Goal: Information Seeking & Learning: Learn about a topic

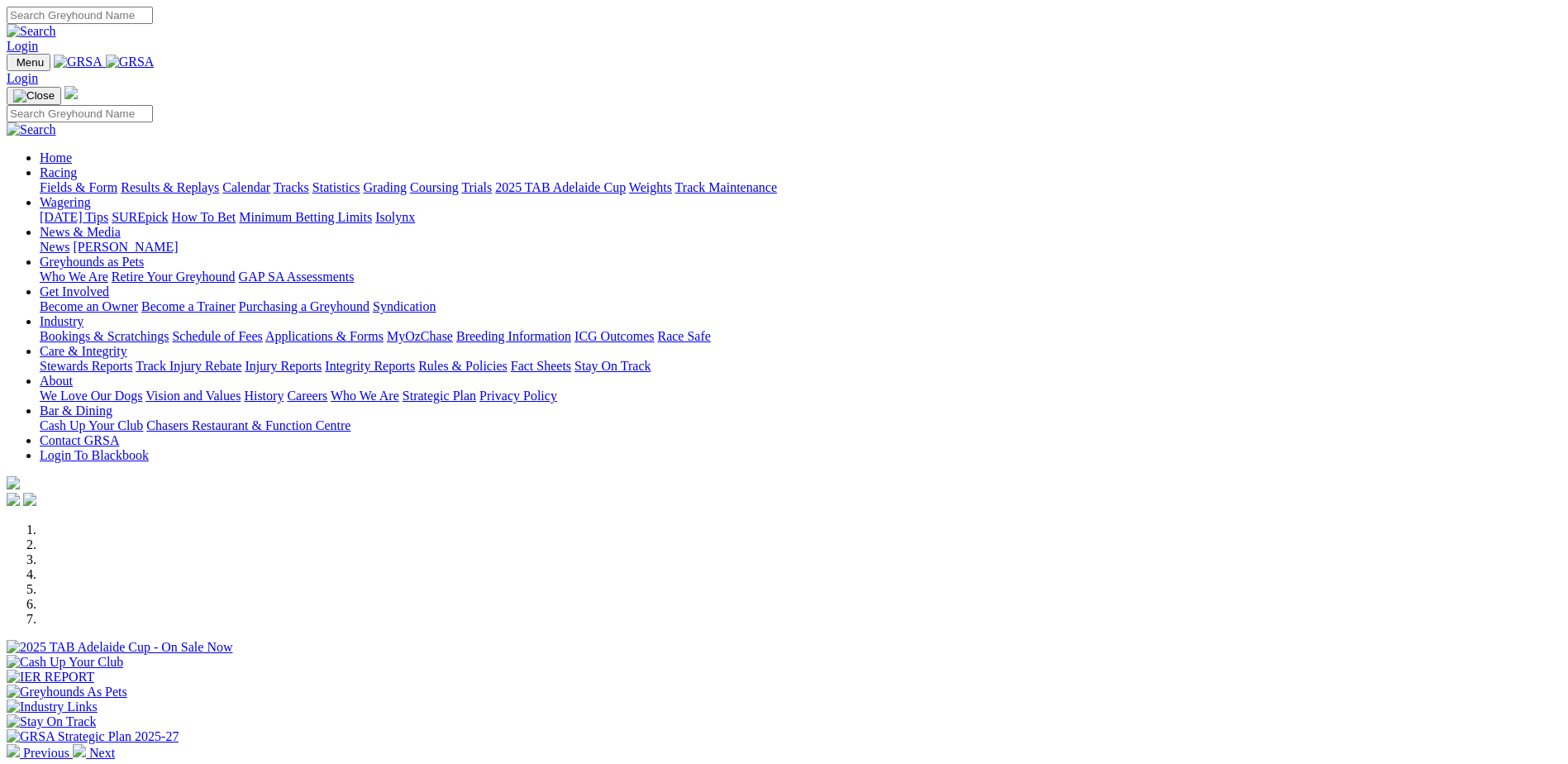
click at [77, 166] on link "Racing" at bounding box center [58, 172] width 37 height 14
click at [219, 180] on link "Results & Replays" at bounding box center [170, 187] width 98 height 14
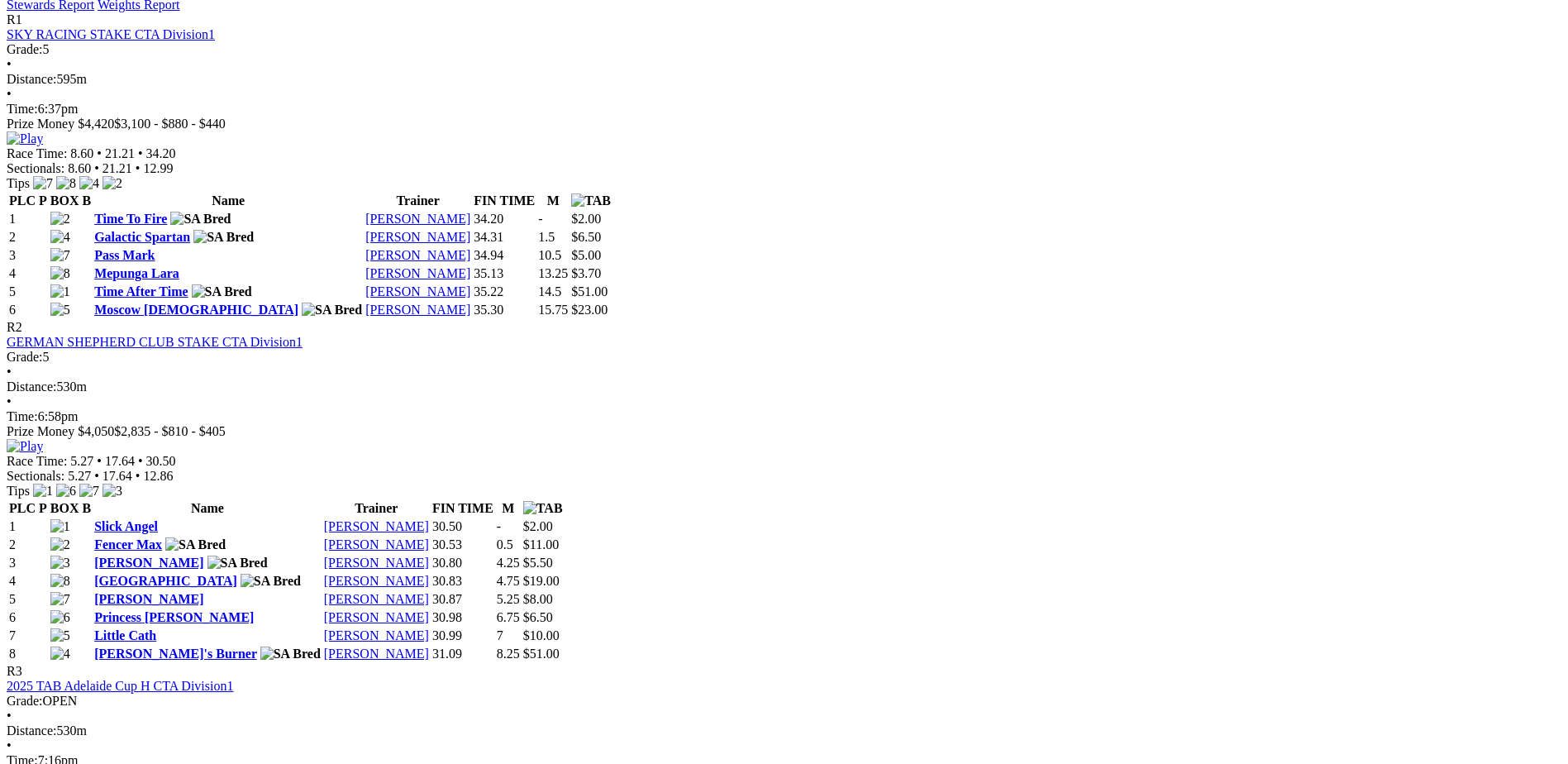
scroll to position [827, 0]
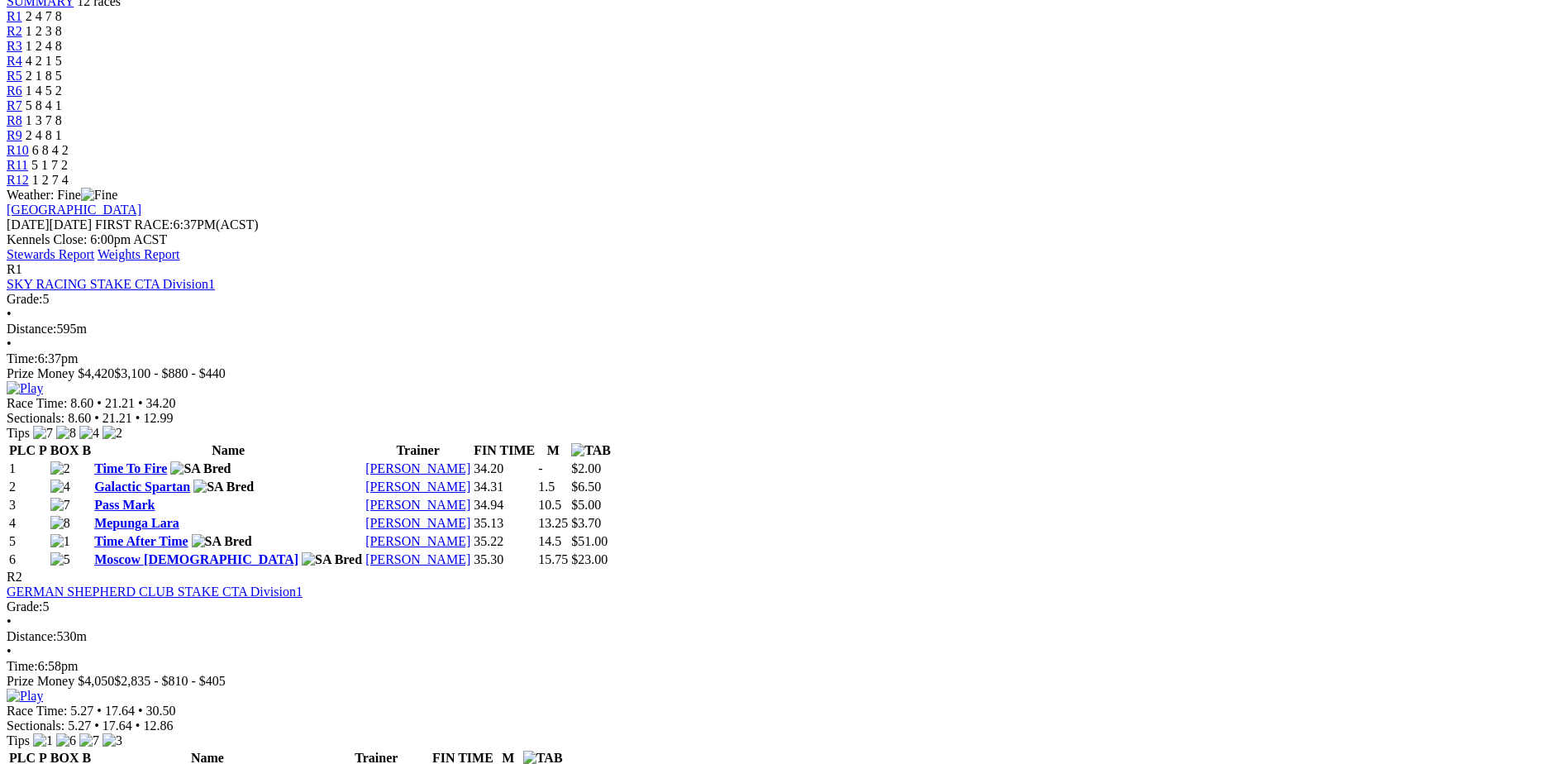
scroll to position [579, 0]
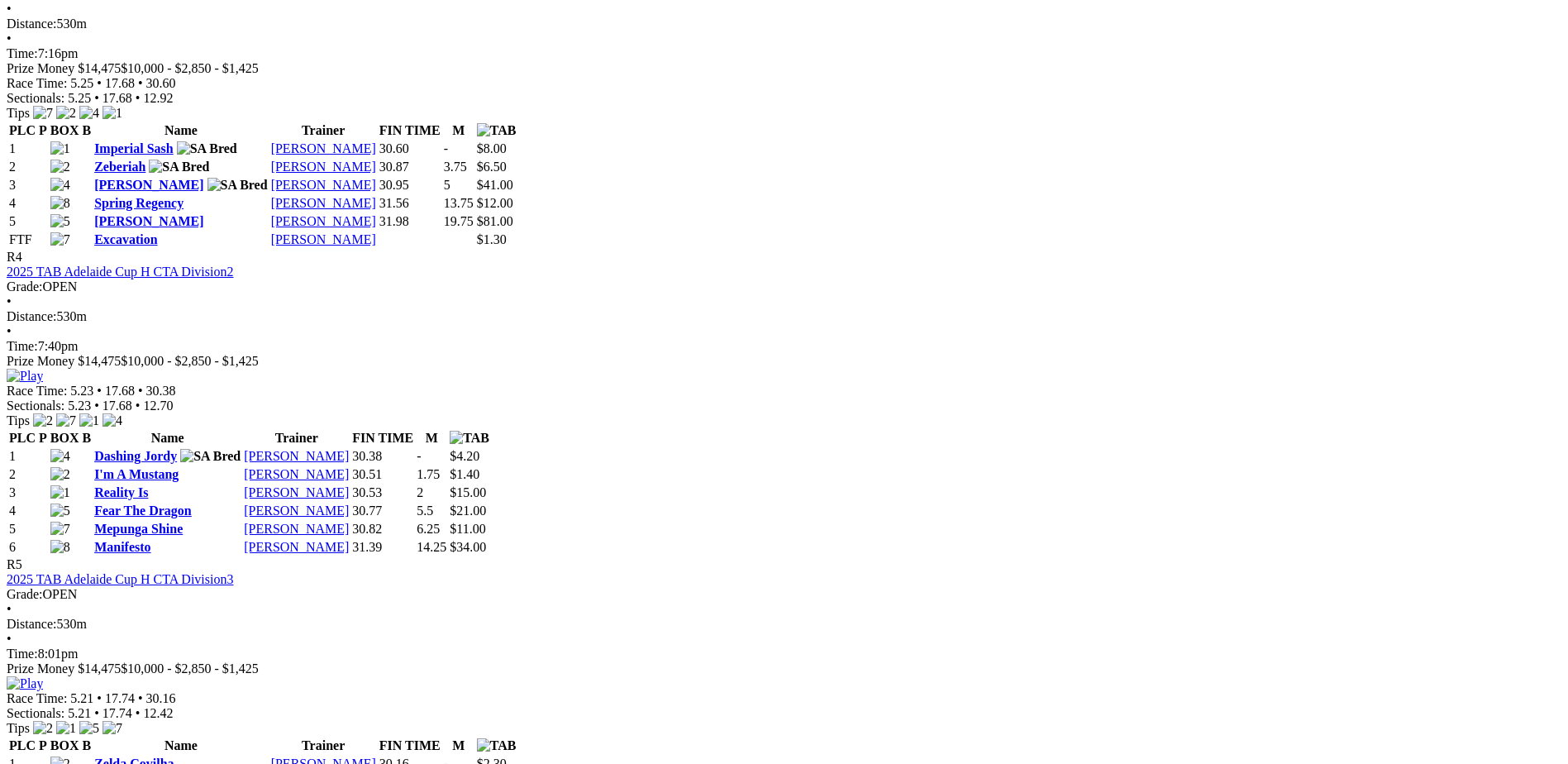
scroll to position [1571, 0]
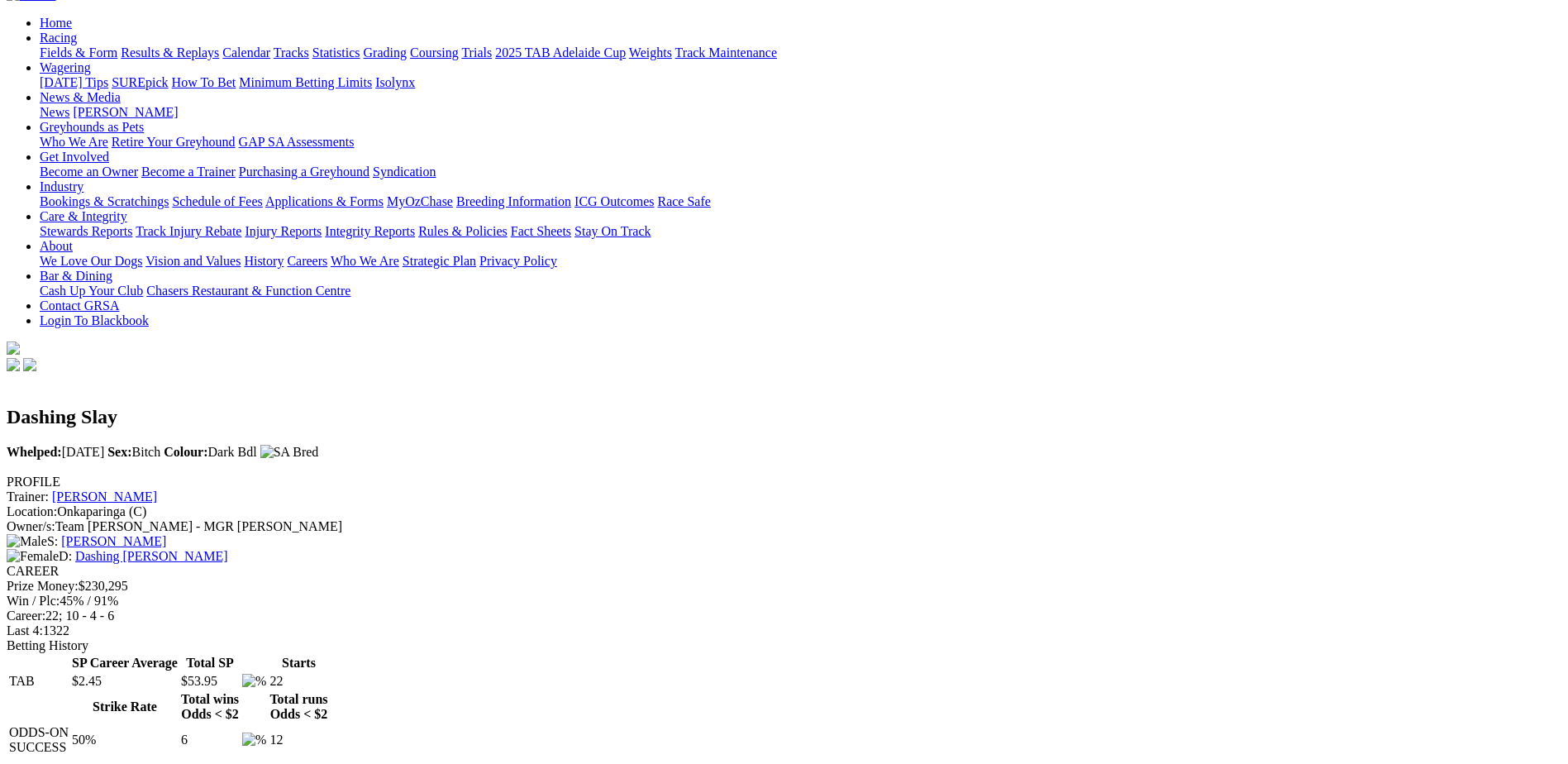
scroll to position [166, 0]
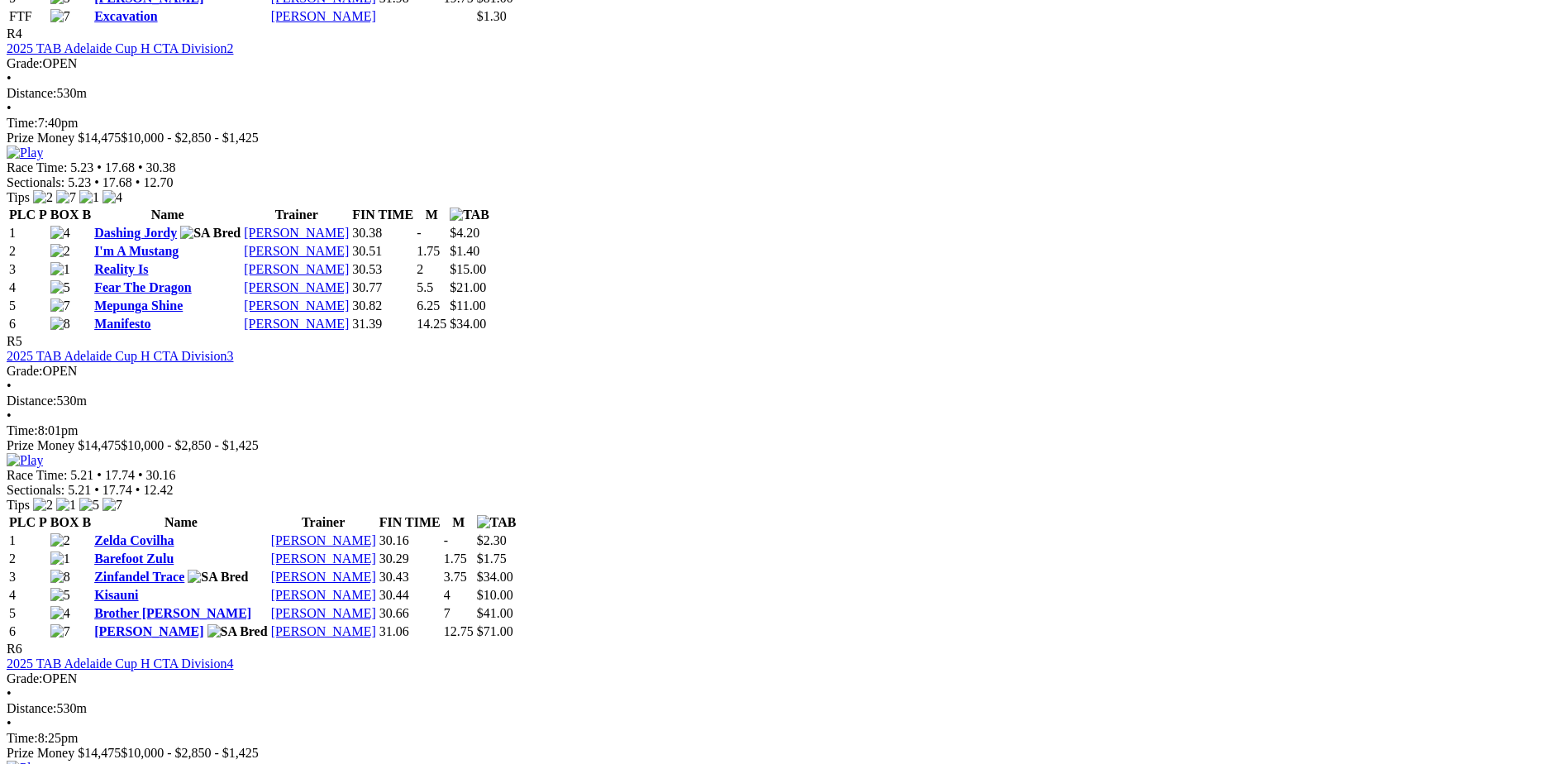
scroll to position [1654, 0]
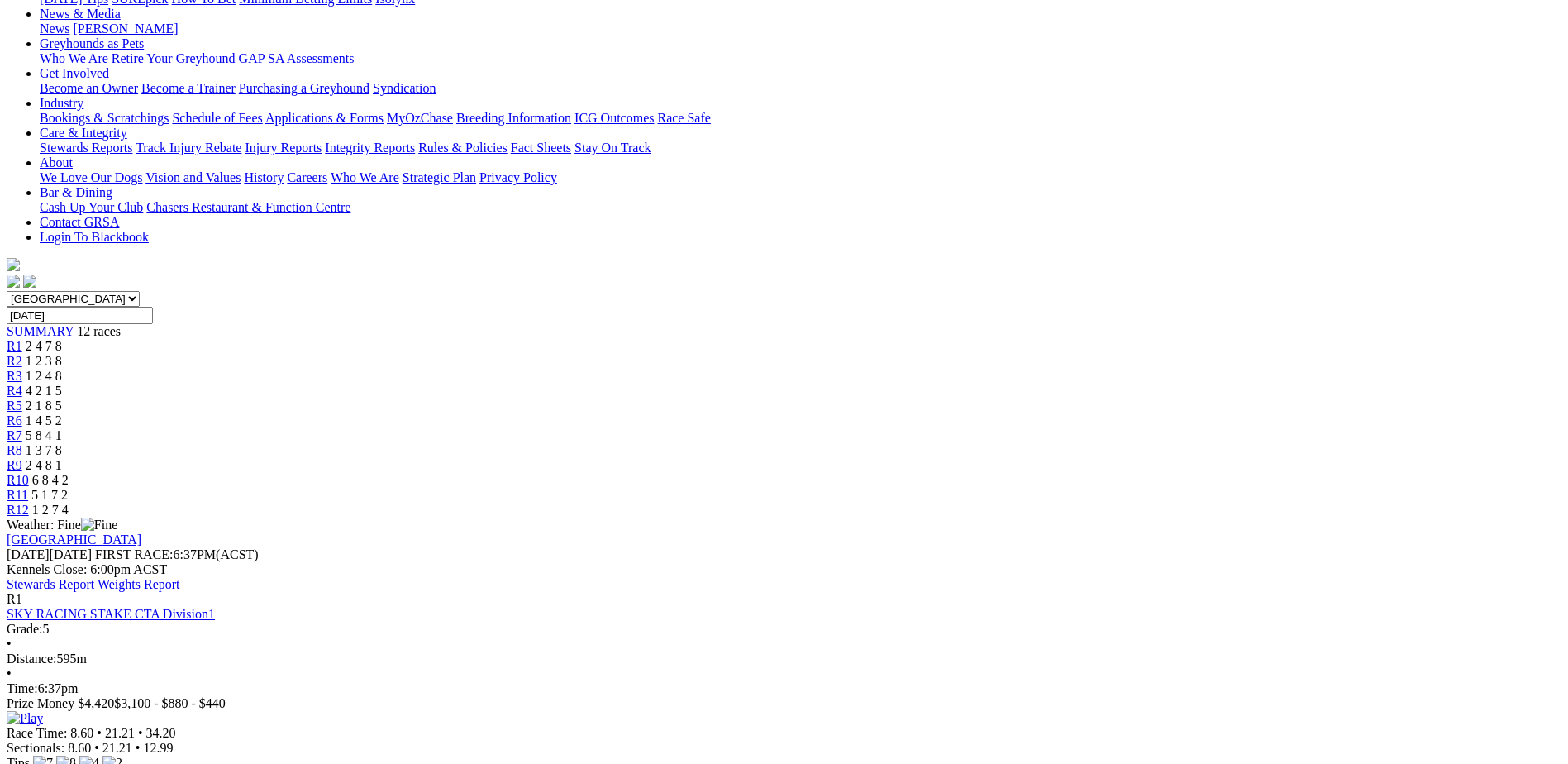
scroll to position [0, 0]
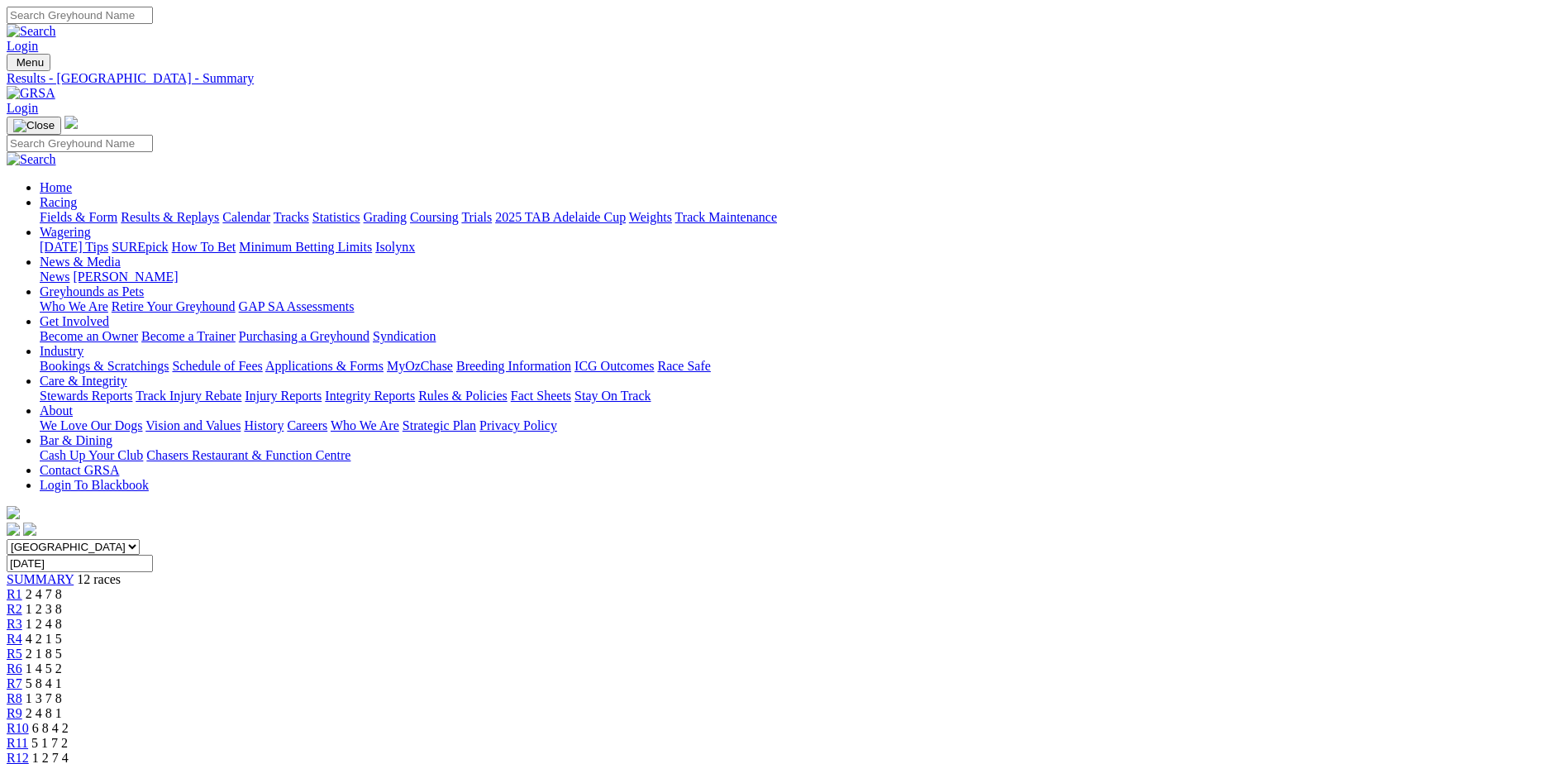
click at [117, 210] on link "Fields & Form" at bounding box center [79, 217] width 78 height 14
